Goal: Find specific page/section: Find specific page/section

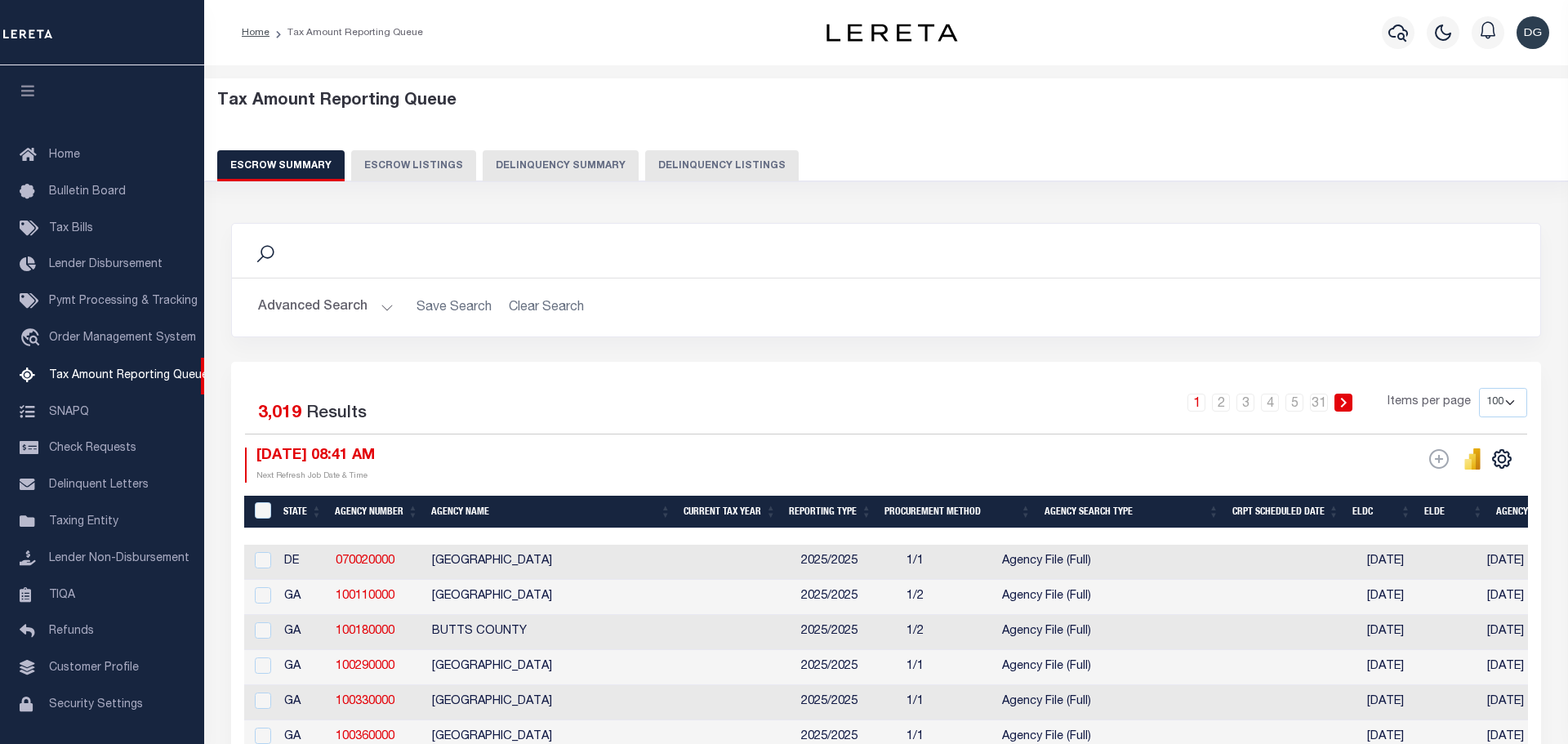
select select
select select "100"
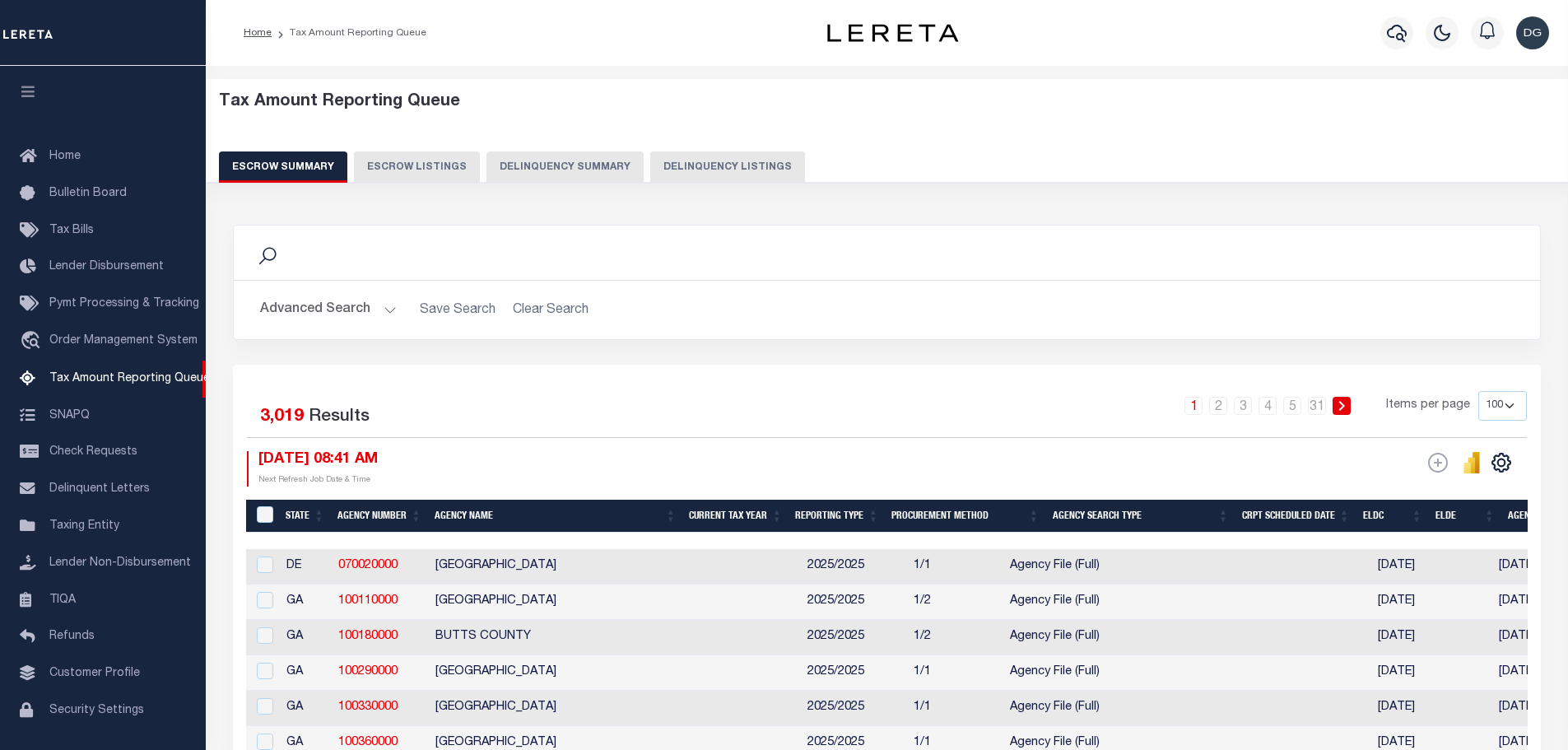
scroll to position [41, 0]
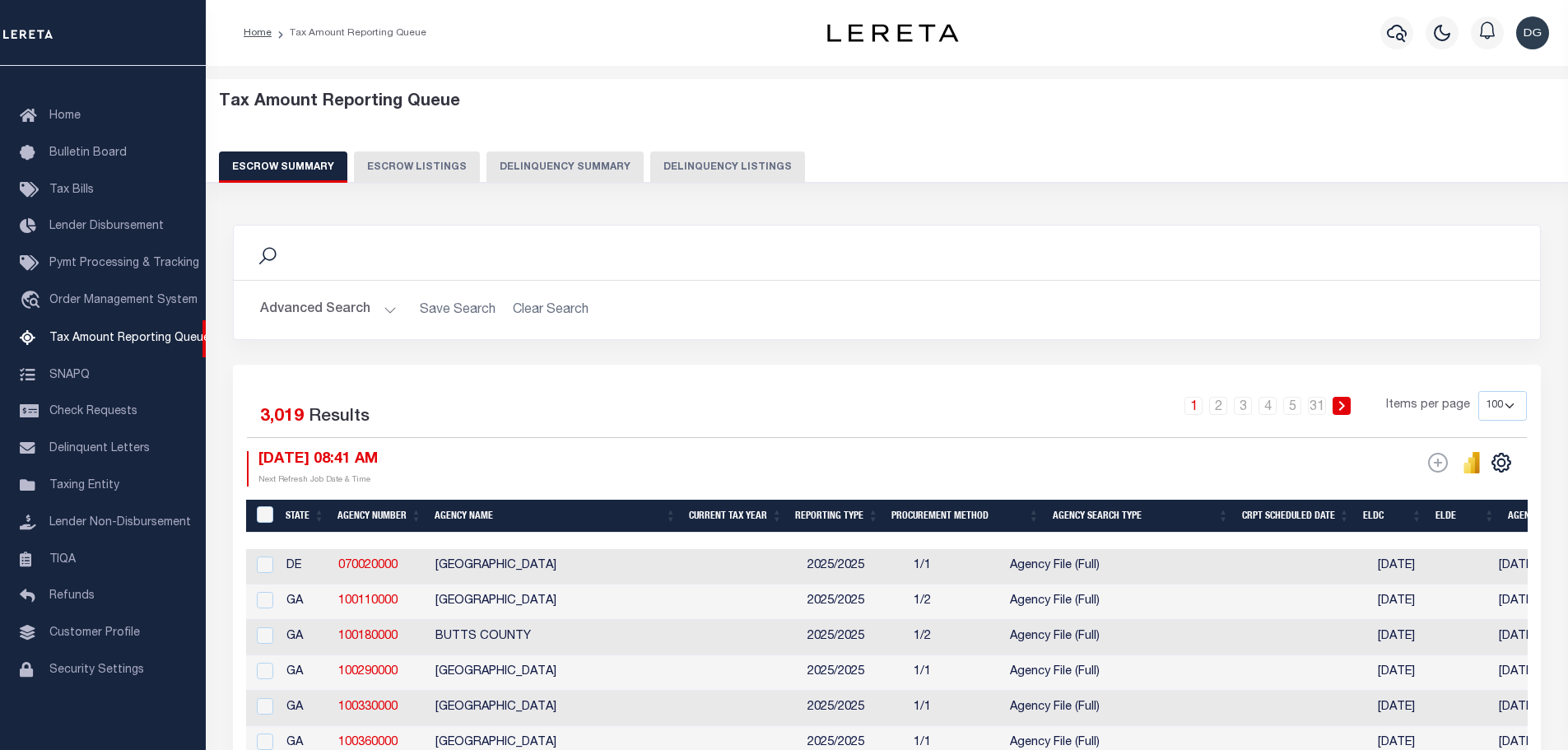
click at [341, 320] on button "Advanced Search" at bounding box center [329, 310] width 137 height 32
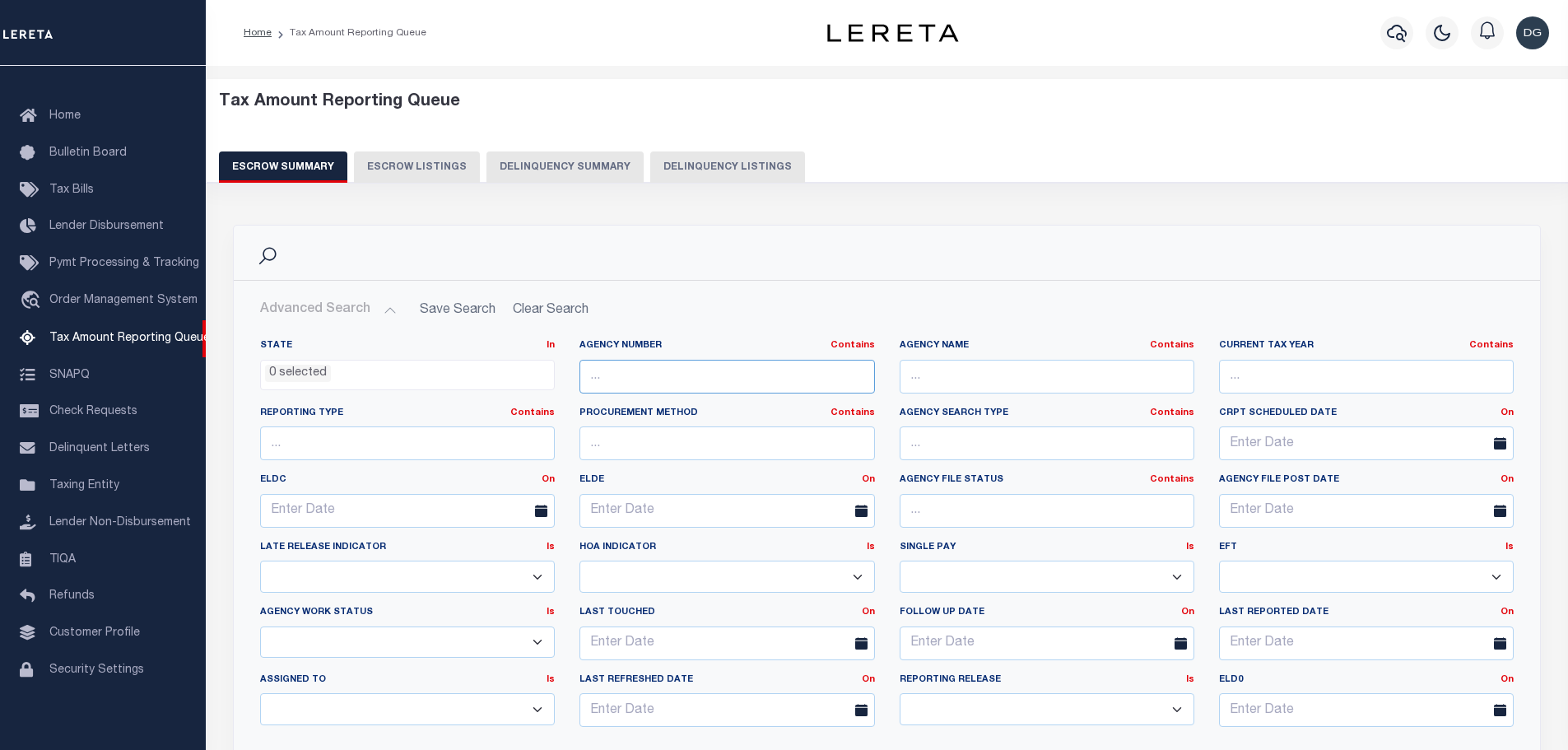
click at [751, 374] on input "text" at bounding box center [727, 377] width 295 height 34
type input "440130212"
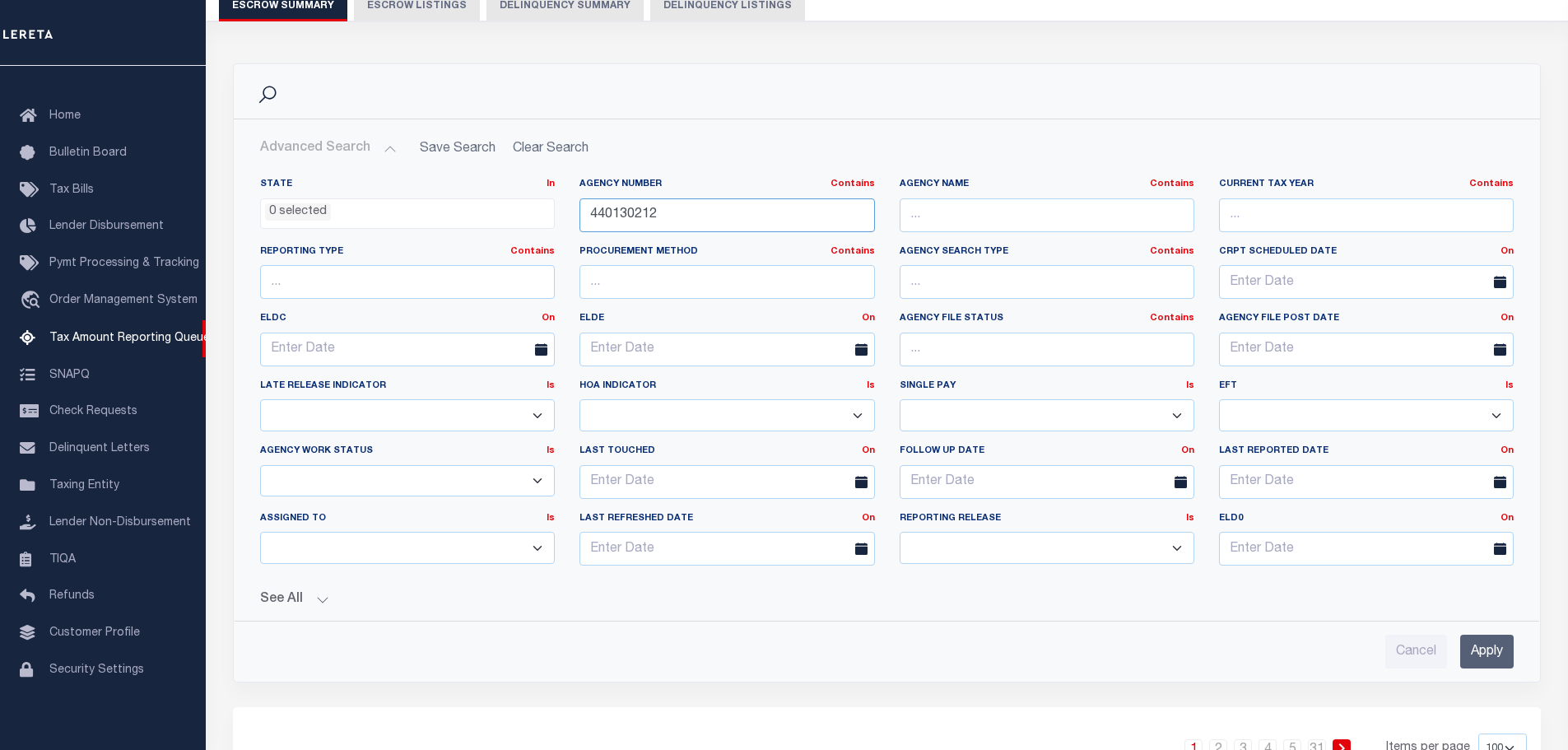
scroll to position [165, 0]
click at [1467, 646] on input "Apply" at bounding box center [1487, 649] width 53 height 34
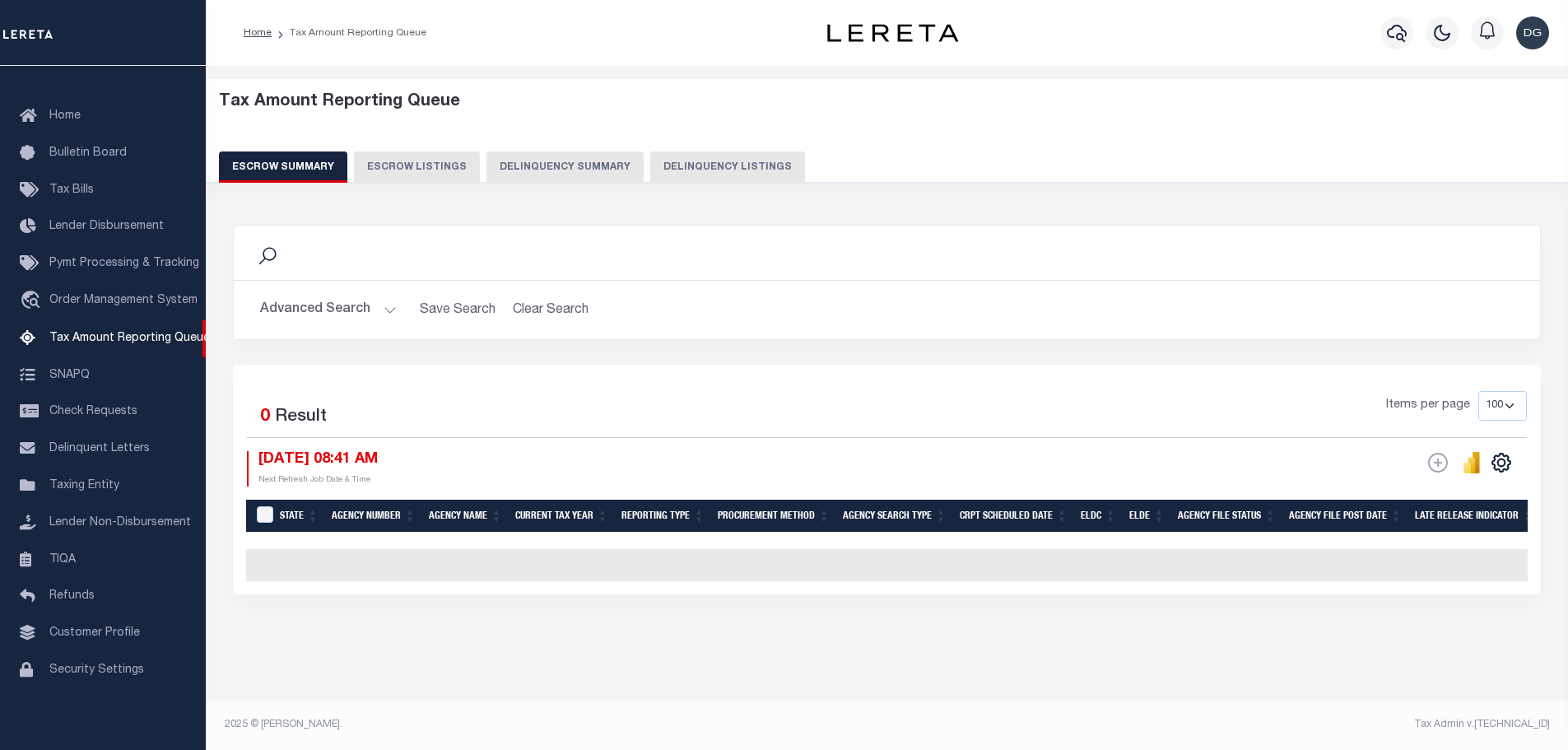
scroll to position [3, 0]
click at [320, 299] on button "Advanced Search" at bounding box center [329, 310] width 137 height 32
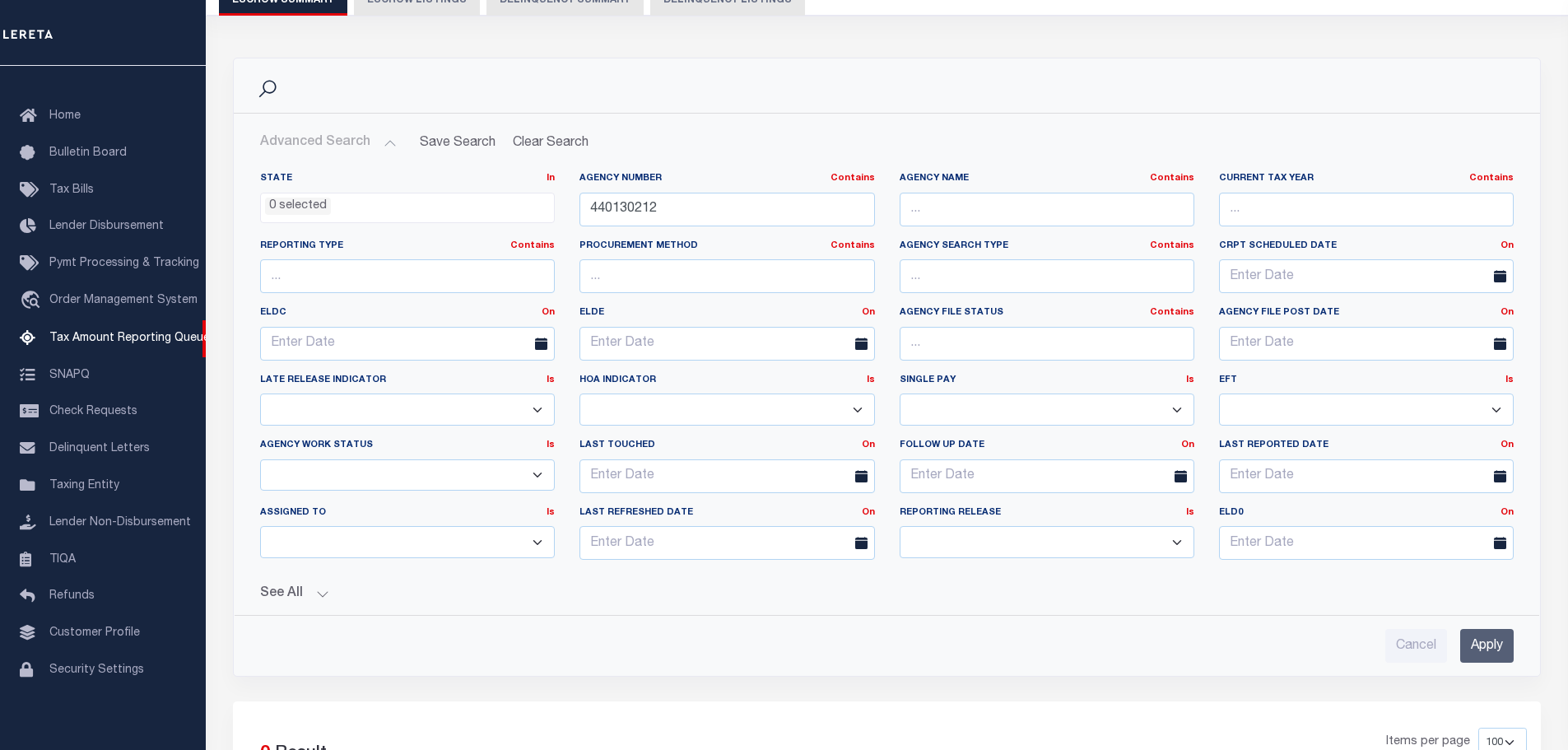
scroll to position [168, 0]
click at [631, 205] on input "440130212" at bounding box center [727, 209] width 295 height 34
click at [129, 292] on link "travel_explore Order Management System" at bounding box center [102, 301] width 205 height 38
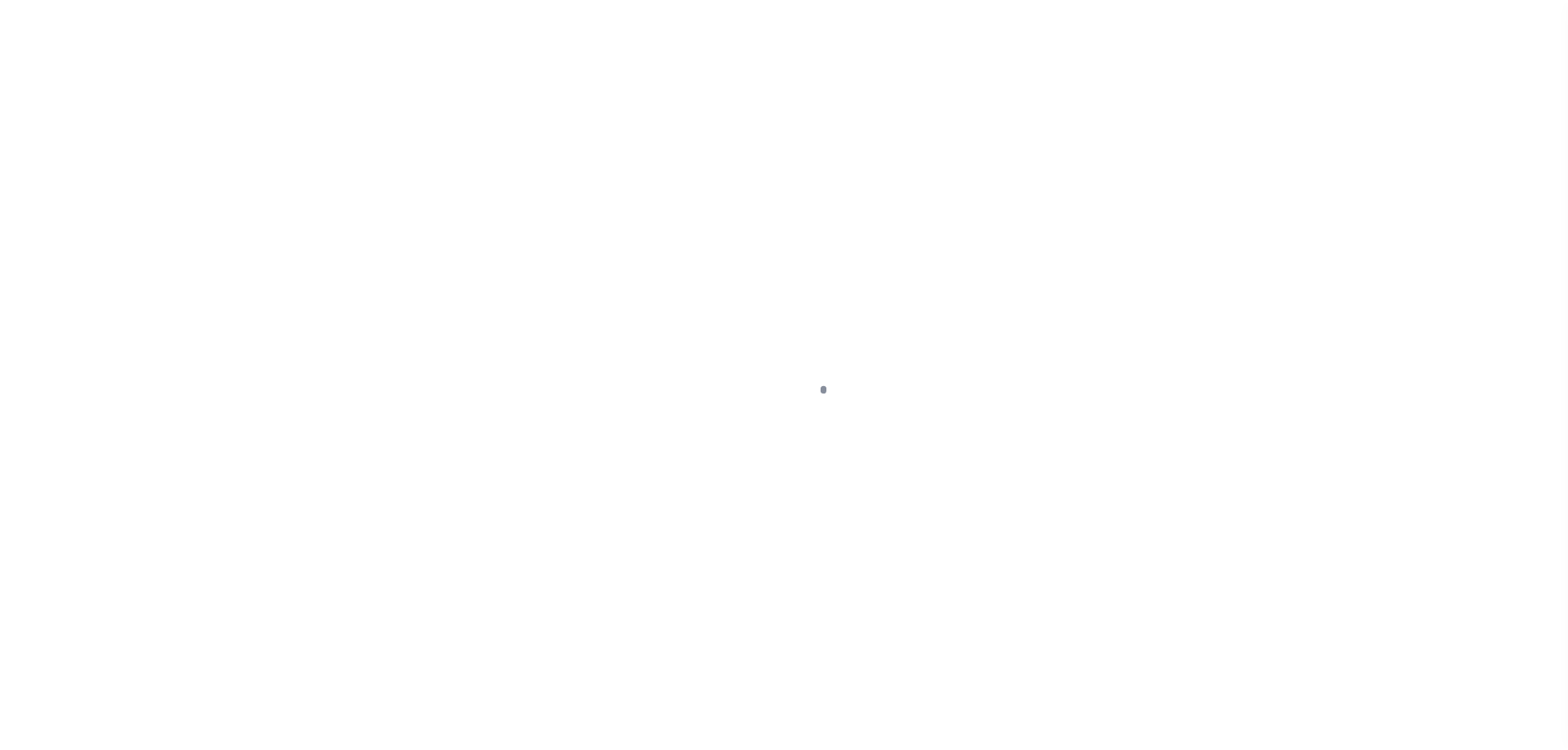
scroll to position [52, 0]
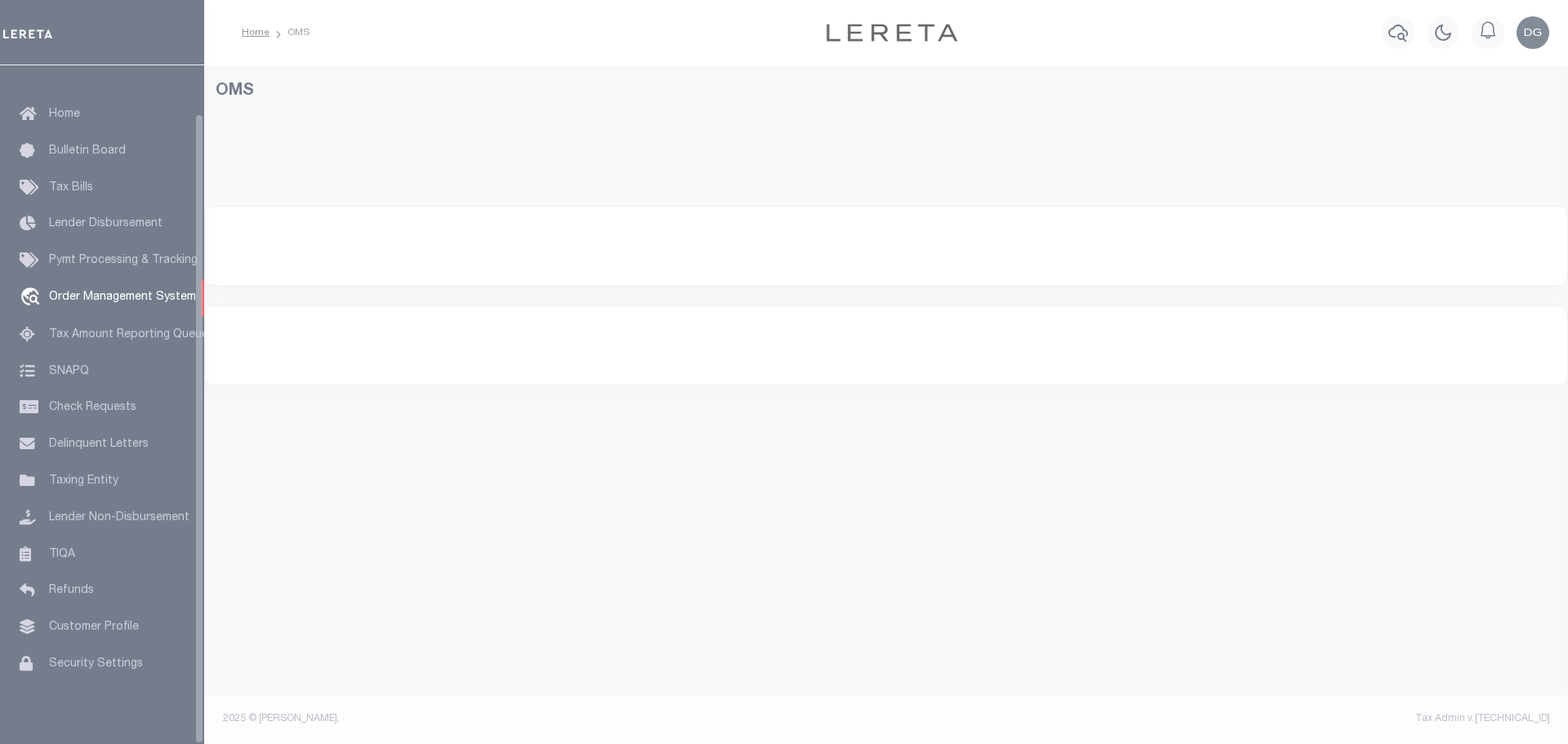
select select "200"
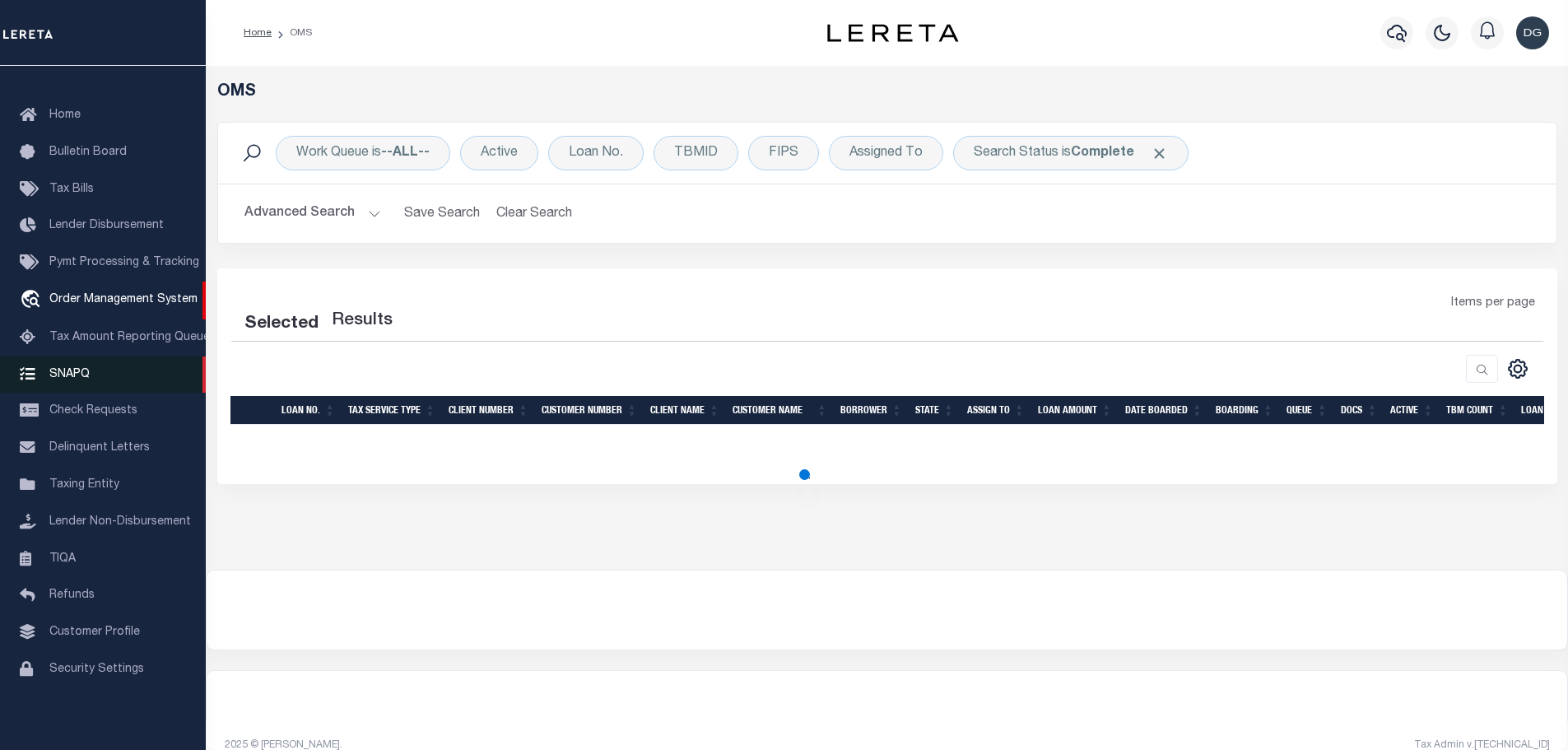
select select "200"
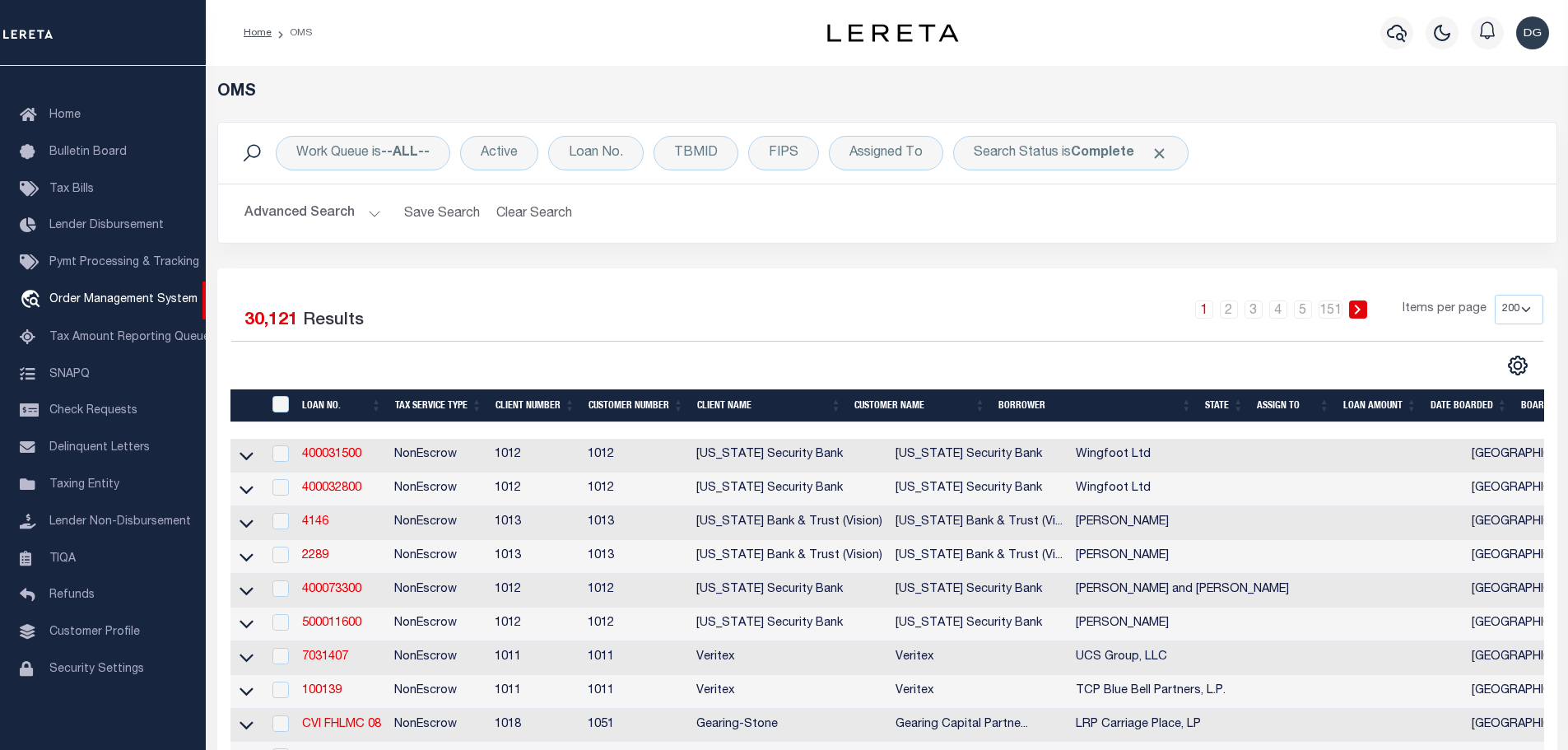
click at [932, 322] on div "1 2 3 4 5 … 151 Items per page 10 25 50 100 200" at bounding box center [1054, 316] width 978 height 43
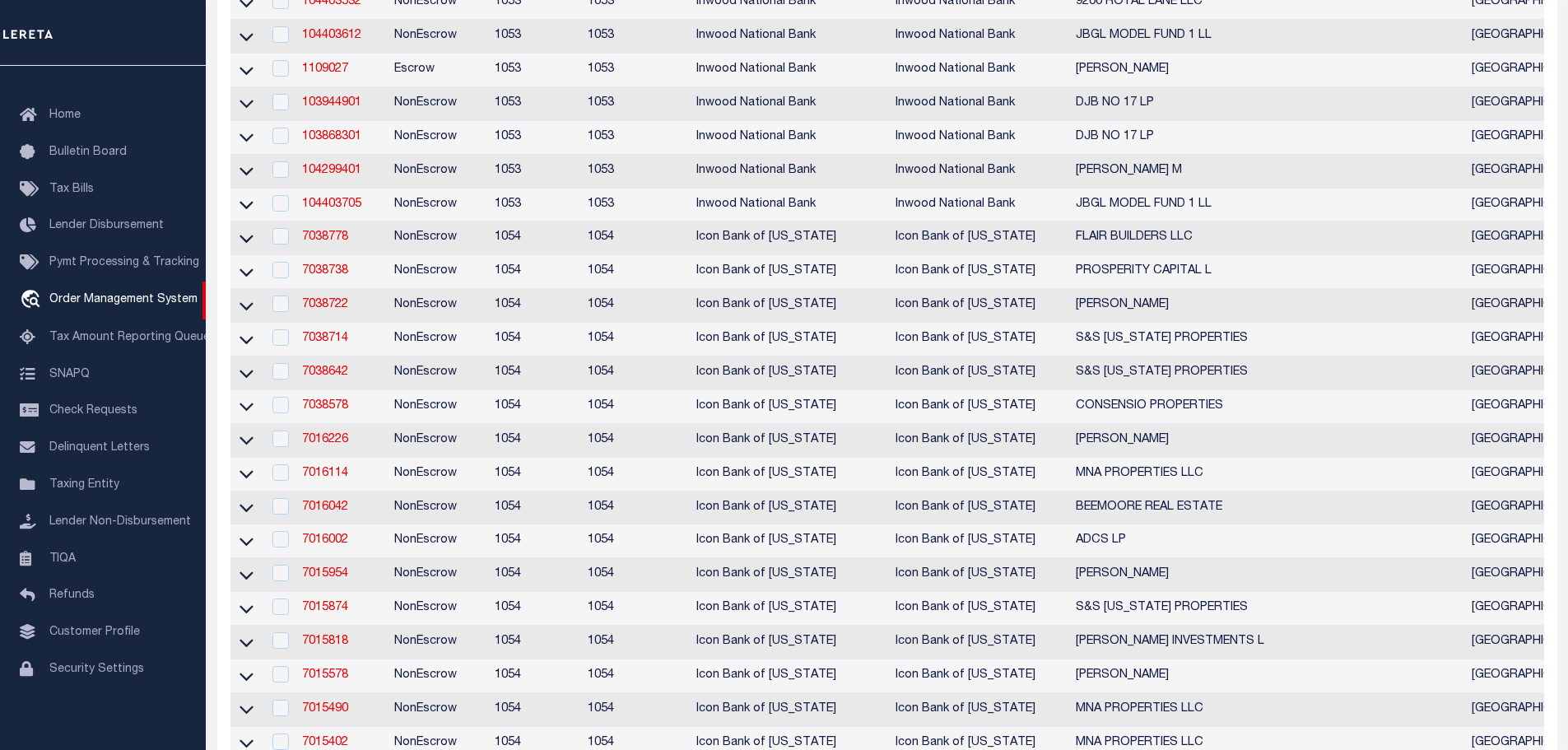
scroll to position [0, 0]
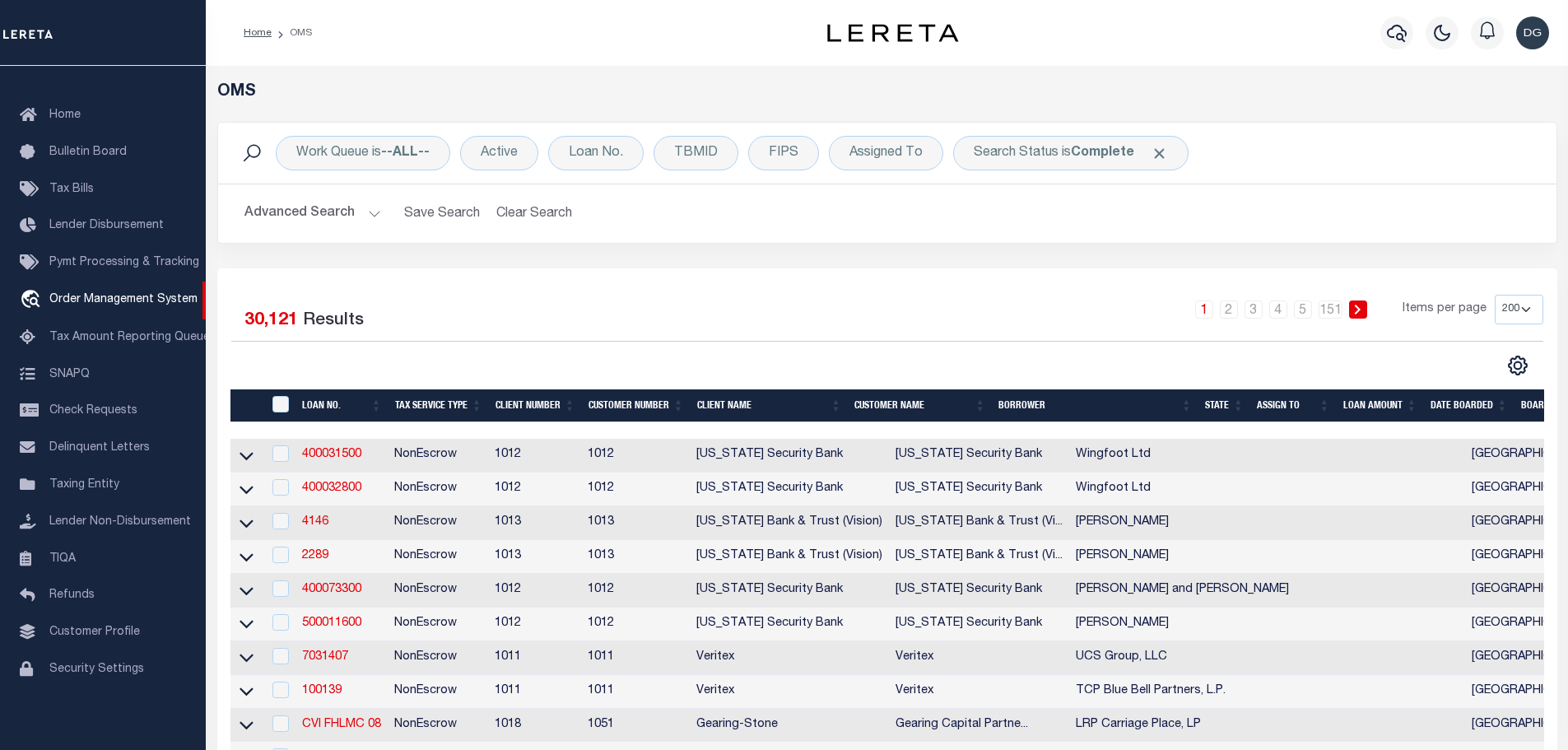
click at [303, 224] on button "Advanced Search" at bounding box center [313, 214] width 137 height 32
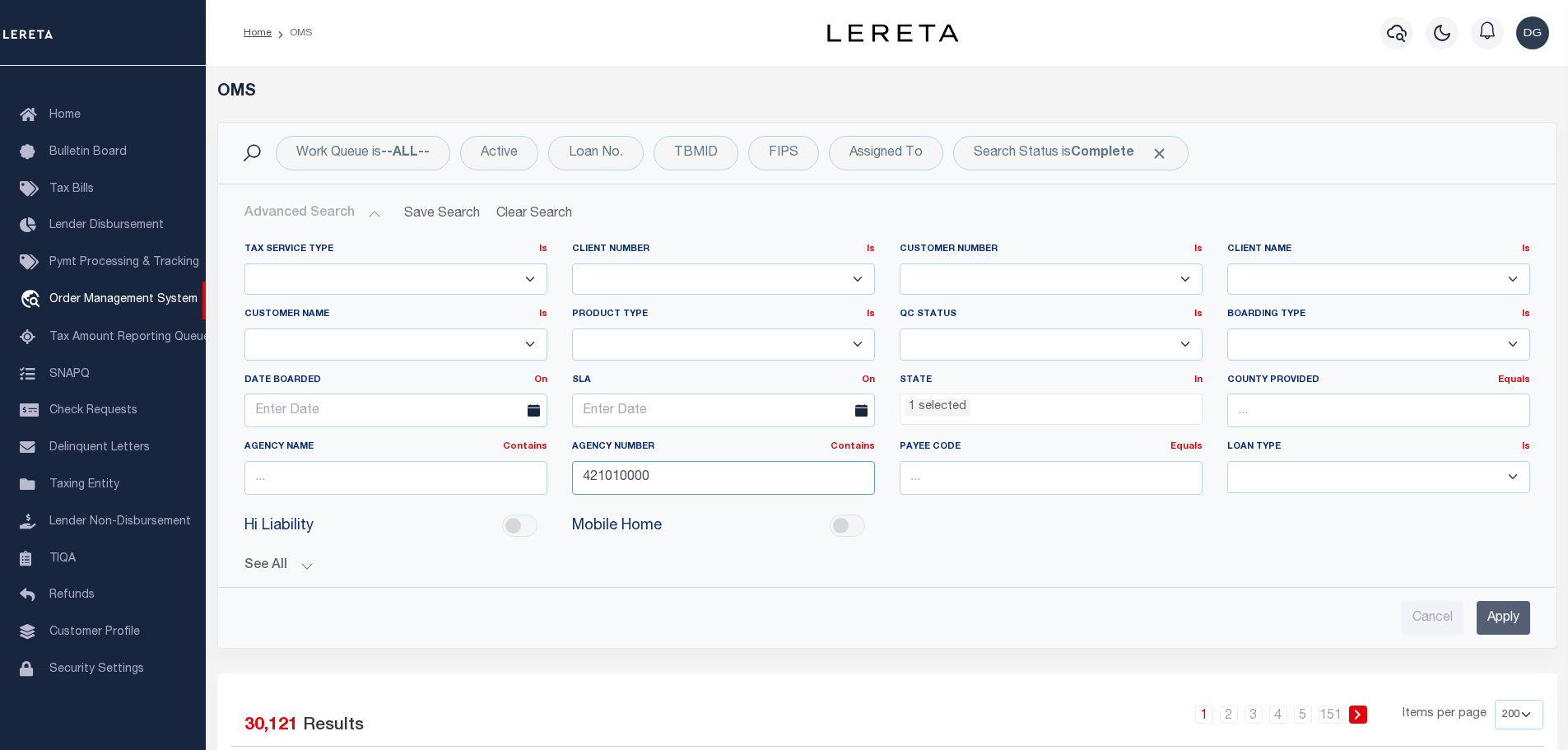
click at [729, 466] on input "421010000" at bounding box center [724, 478] width 303 height 34
click at [729, 489] on input "421010000" at bounding box center [724, 478] width 303 height 34
click at [729, 490] on input "421010000" at bounding box center [724, 478] width 303 height 34
paste input "40130212"
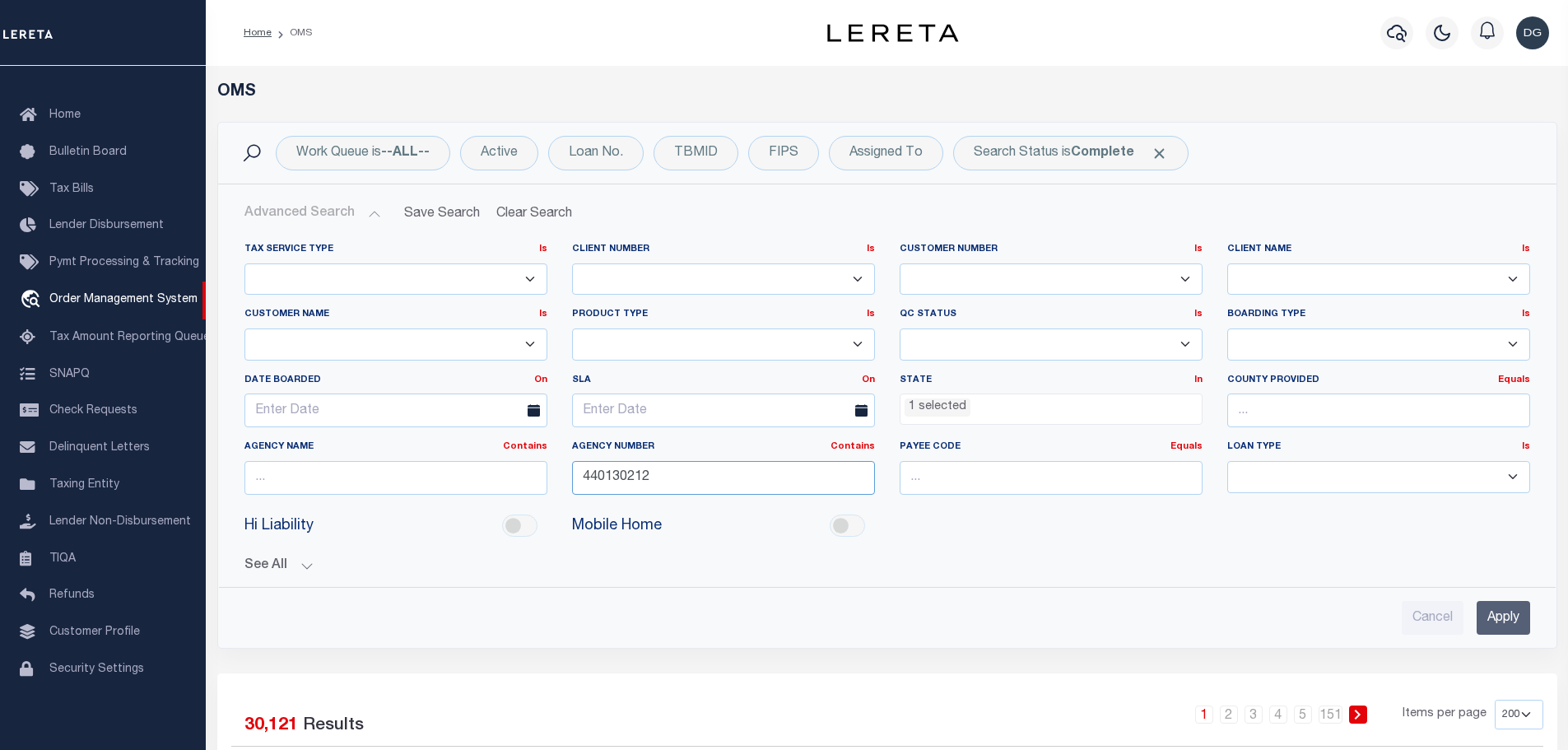
type input "440130212"
click at [1489, 614] on input "Apply" at bounding box center [1503, 618] width 53 height 34
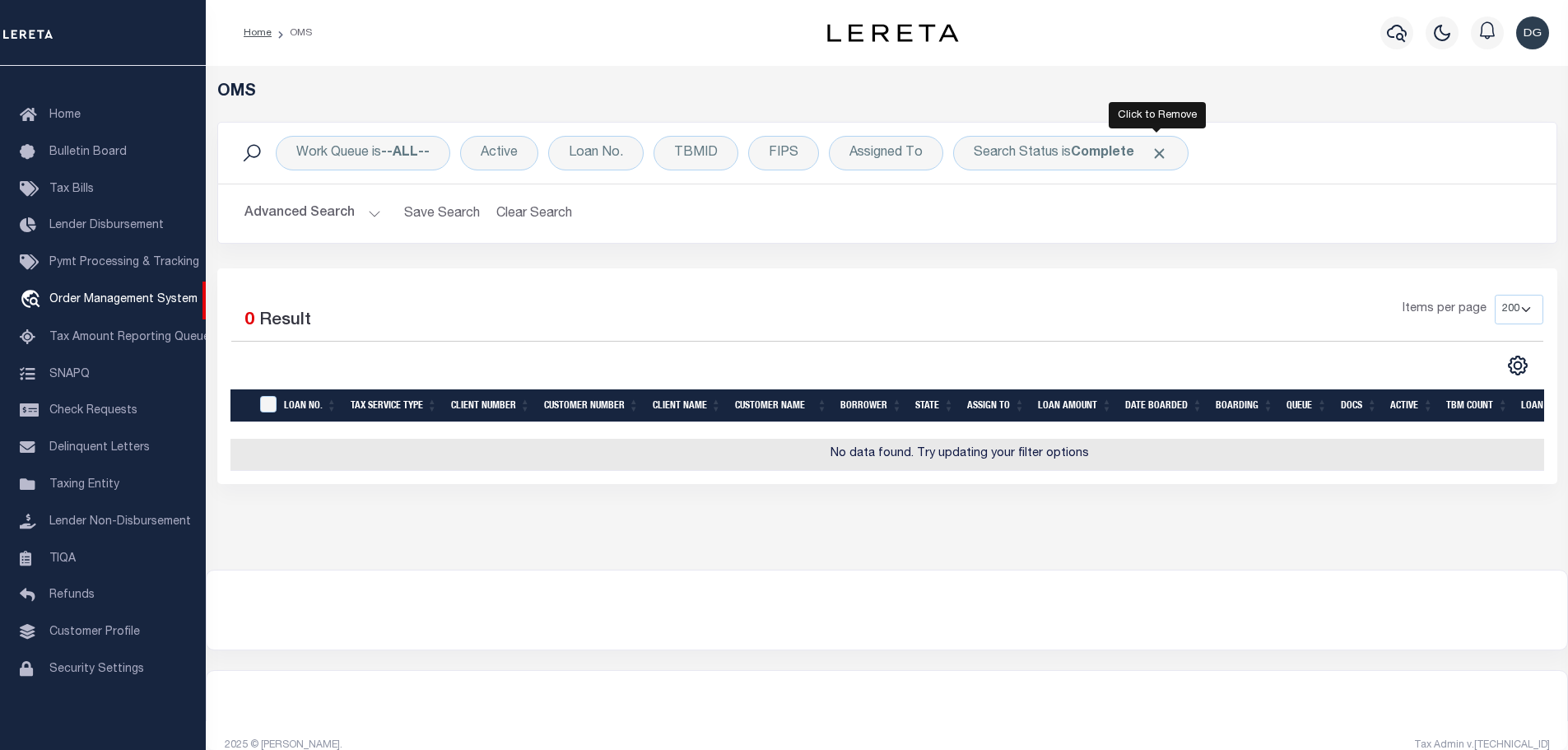
click at [1156, 159] on span "Click to Remove" at bounding box center [1159, 153] width 17 height 17
click at [361, 233] on div "Advanced Search Save Search Clear Search tblSearchTopScreen_dynamictable_____De…" at bounding box center [887, 213] width 1338 height 58
drag, startPoint x: 342, startPoint y: 216, endPoint x: 352, endPoint y: 213, distance: 10.4
click at [342, 216] on button "Advanced Search" at bounding box center [313, 214] width 137 height 32
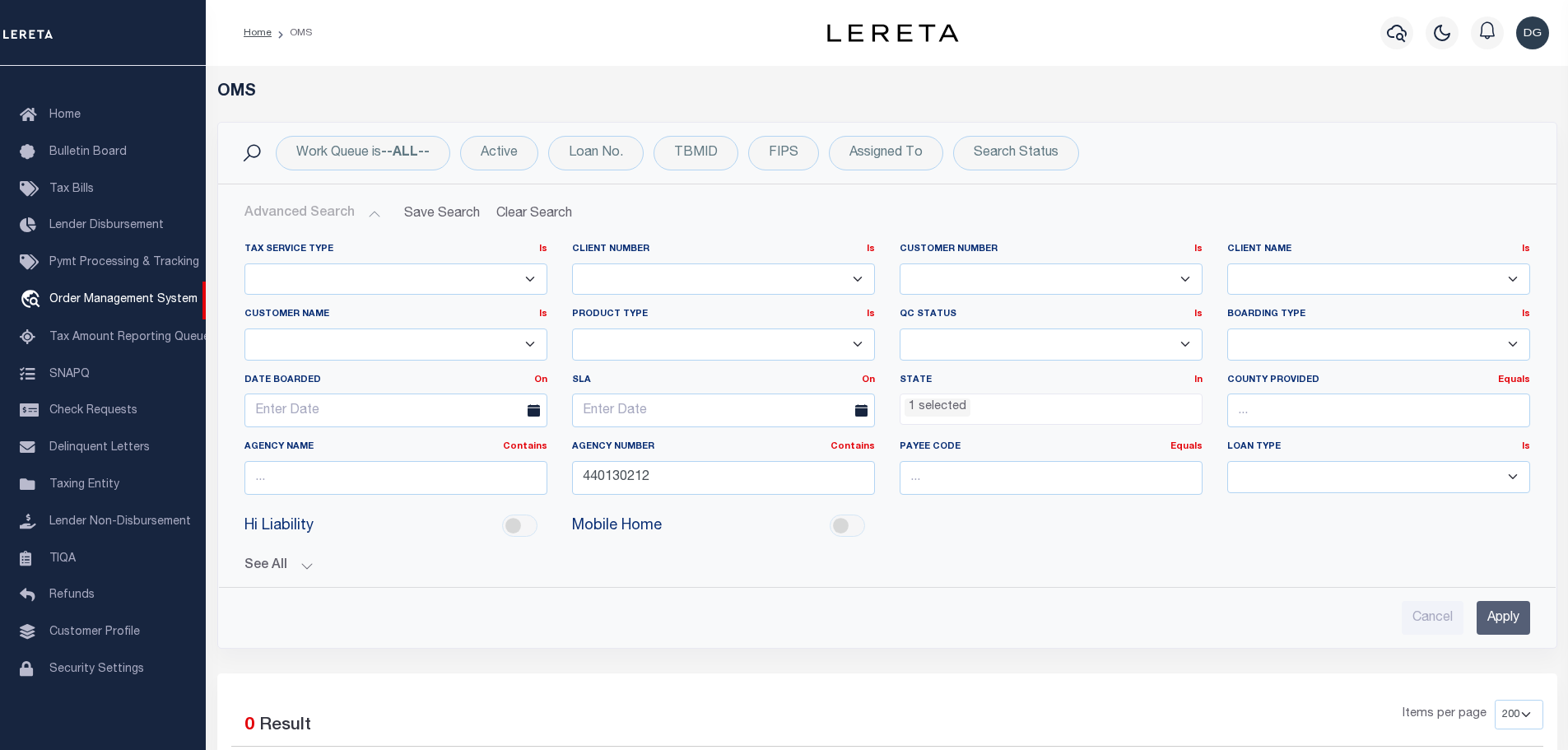
click at [1062, 404] on ul "1 selected" at bounding box center [1051, 405] width 301 height 22
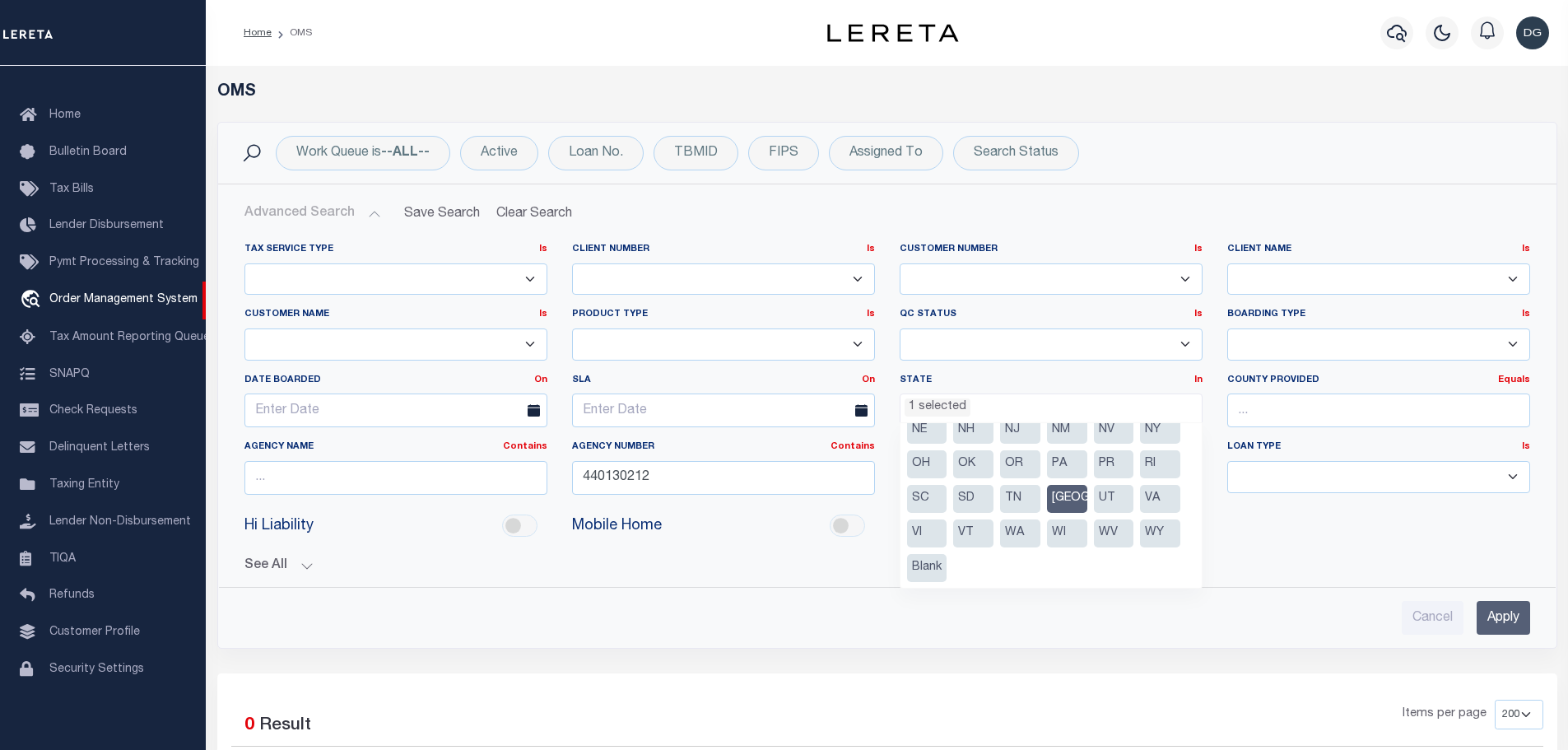
scroll to position [187, 0]
click at [1058, 502] on li "[GEOGRAPHIC_DATA]" at bounding box center [1068, 498] width 41 height 28
select select
click at [1507, 612] on input "Apply" at bounding box center [1503, 618] width 53 height 34
